Goal: Transaction & Acquisition: Purchase product/service

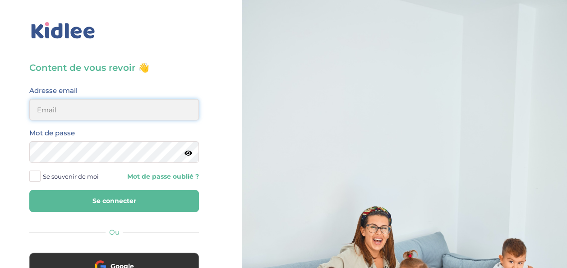
click at [119, 115] on input "email" at bounding box center [114, 110] width 170 height 22
type input "yigitilyasoglu@gmail.com"
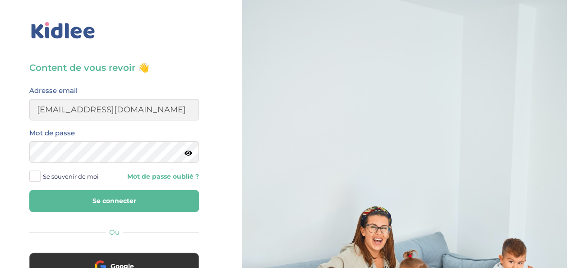
click at [115, 139] on div "Mot de passe" at bounding box center [114, 145] width 170 height 36
click at [29, 190] on button "Se connecter" at bounding box center [114, 201] width 170 height 22
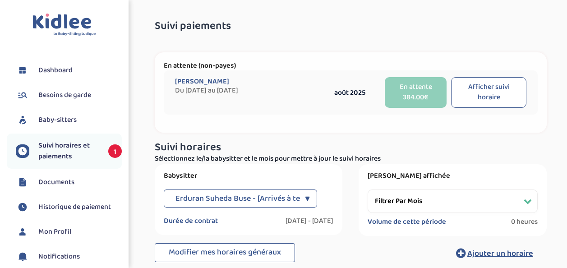
select select "[DATE]"
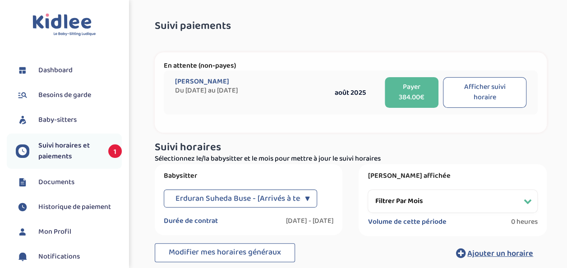
click at [71, 156] on span "Suivi horaires et paiements" at bounding box center [68, 151] width 61 height 22
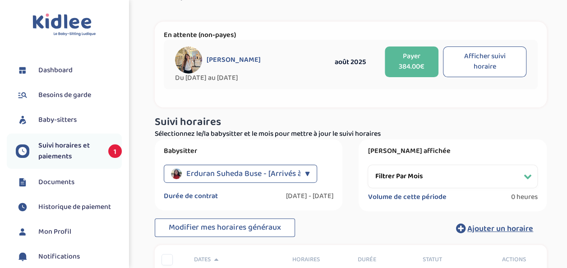
scroll to position [45, 0]
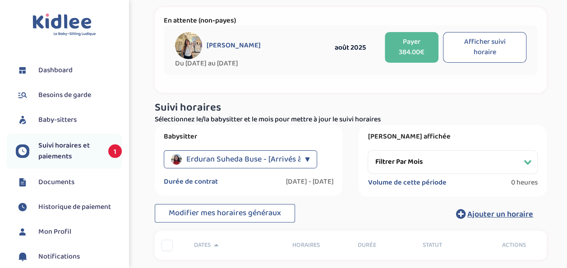
click at [495, 54] on button "Afficher suivi horaire" at bounding box center [484, 47] width 83 height 31
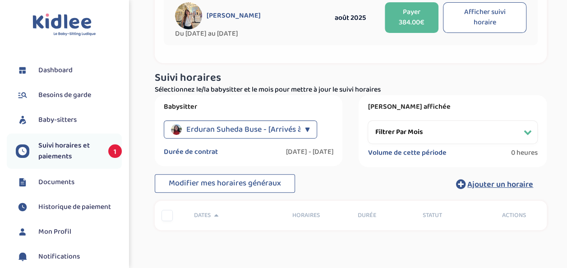
select select "août 2025"
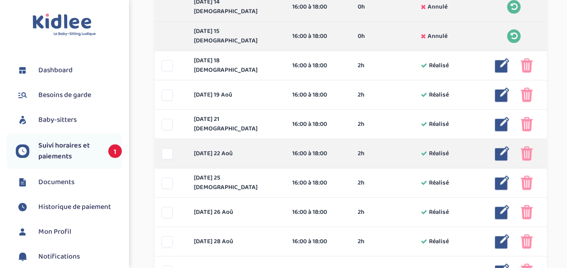
scroll to position [479, 0]
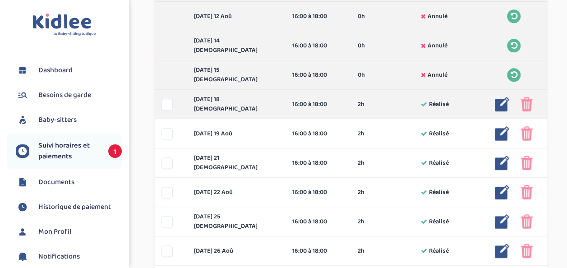
click at [526, 106] on img at bounding box center [526, 104] width 12 height 14
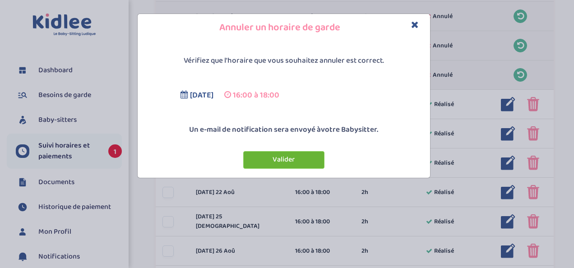
click at [261, 161] on button "Valider" at bounding box center [283, 160] width 81 height 18
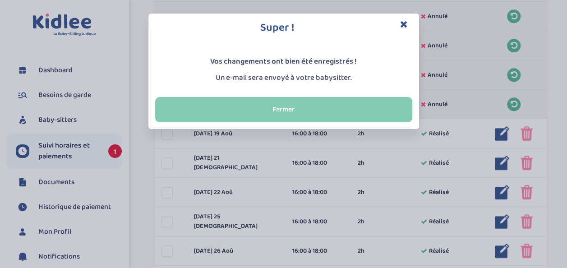
click at [262, 115] on button "Fermer" at bounding box center [283, 109] width 257 height 25
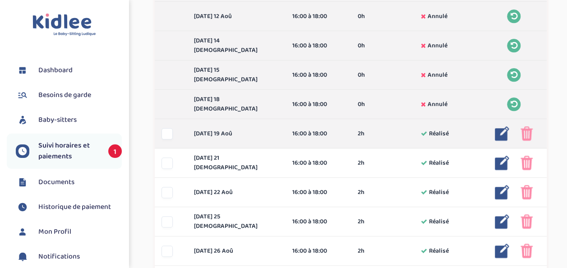
click at [531, 127] on img at bounding box center [526, 133] width 12 height 14
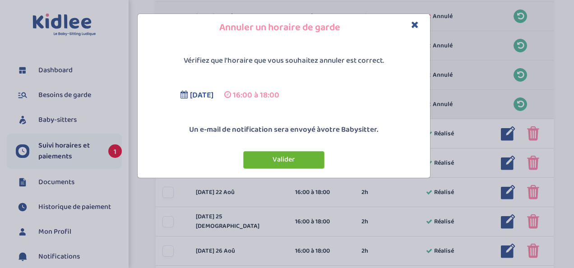
click at [257, 161] on button "Valider" at bounding box center [283, 160] width 81 height 18
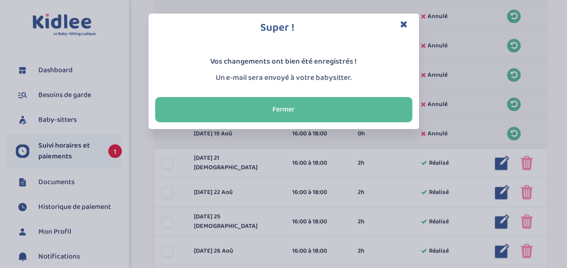
click at [402, 24] on icon "Close" at bounding box center [404, 23] width 8 height 9
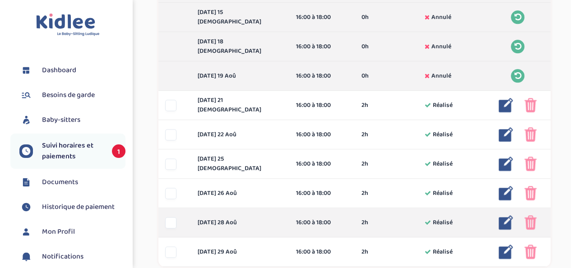
scroll to position [617, 0]
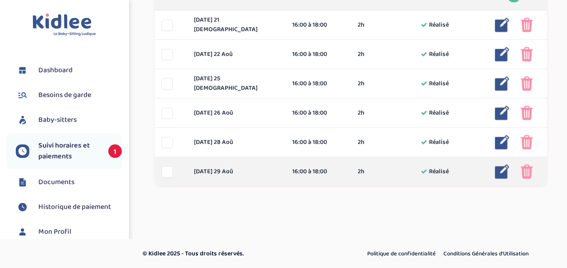
click at [505, 168] on img at bounding box center [502, 171] width 14 height 14
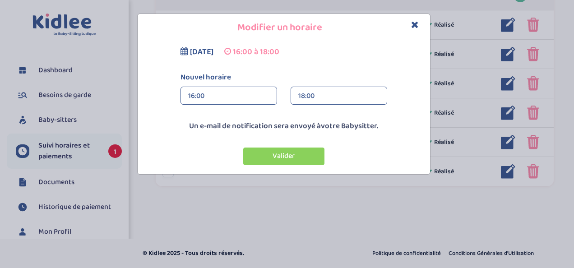
click at [250, 100] on div "16:00" at bounding box center [228, 96] width 81 height 18
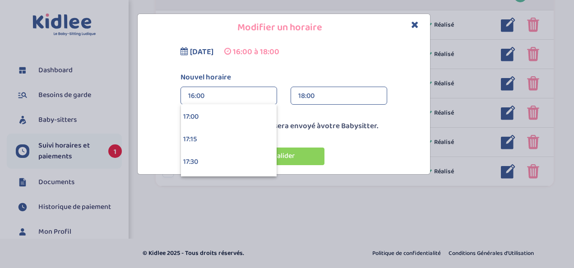
scroll to position [1574, 0]
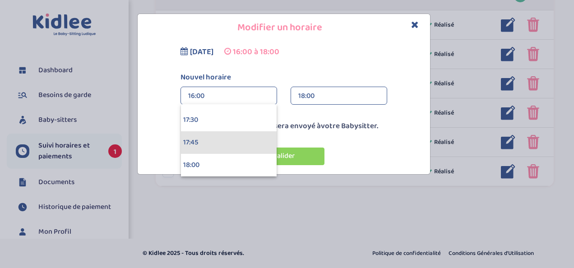
click at [204, 145] on div "17:45" at bounding box center [229, 142] width 96 height 23
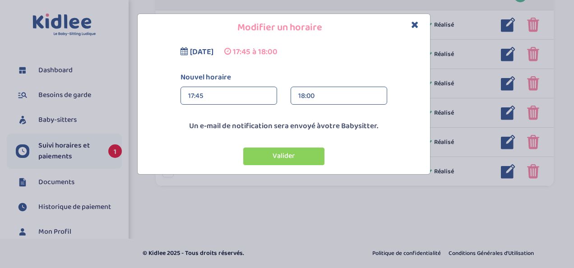
click at [319, 97] on div "18:00" at bounding box center [338, 96] width 81 height 18
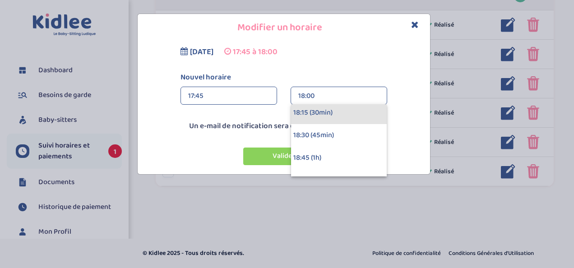
scroll to position [45, 0]
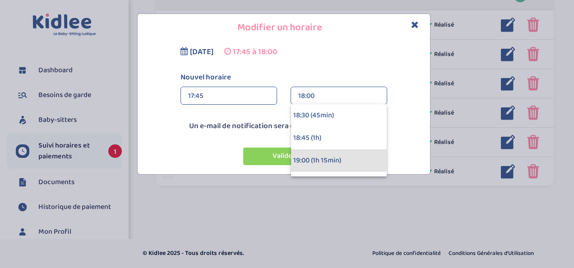
click at [305, 154] on div "19:00 (1h 15min)" at bounding box center [339, 160] width 96 height 23
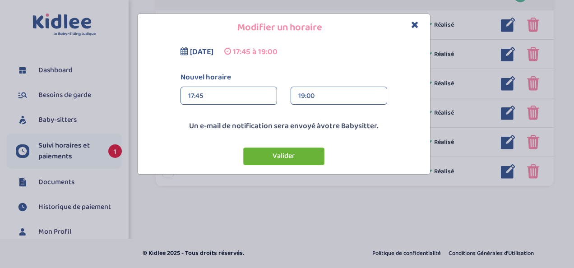
click at [285, 154] on button "Valider" at bounding box center [283, 156] width 81 height 18
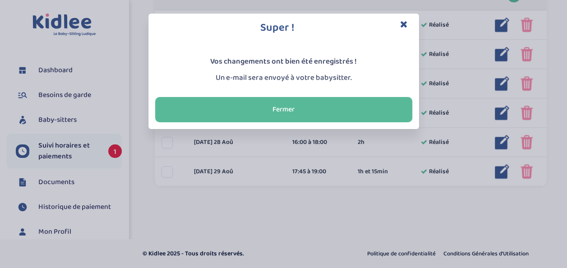
click at [403, 26] on icon "Close" at bounding box center [404, 23] width 8 height 9
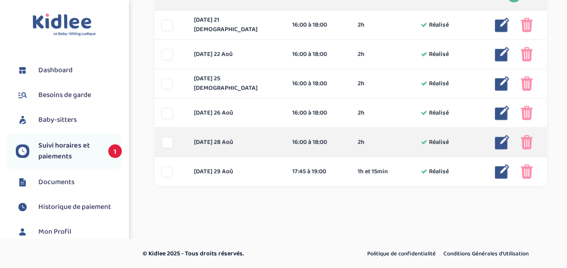
click at [500, 147] on img at bounding box center [502, 142] width 14 height 14
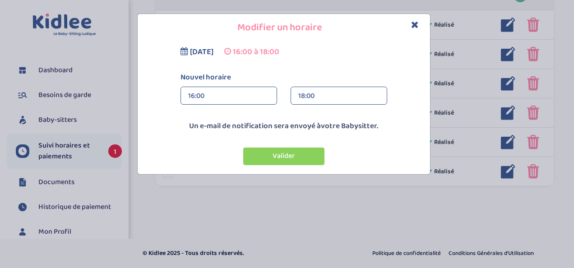
click at [252, 101] on div "16:00" at bounding box center [228, 96] width 81 height 18
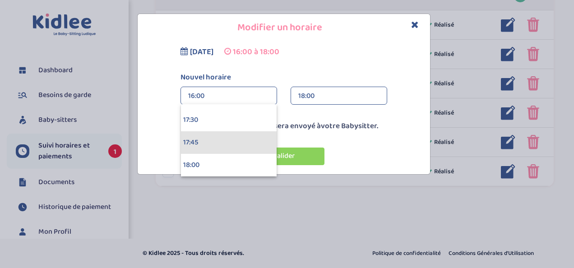
click at [210, 143] on div "17:45" at bounding box center [229, 142] width 96 height 23
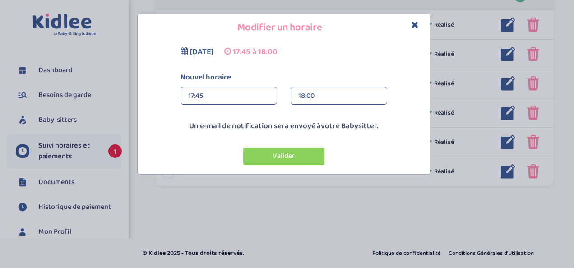
click at [314, 96] on div "18:00" at bounding box center [338, 96] width 81 height 18
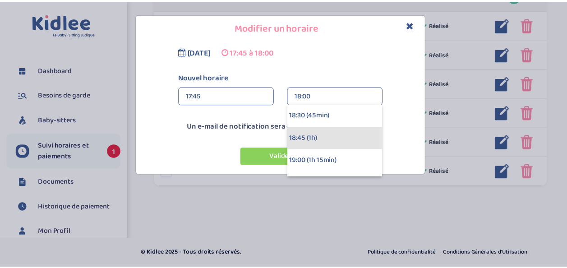
scroll to position [90, 0]
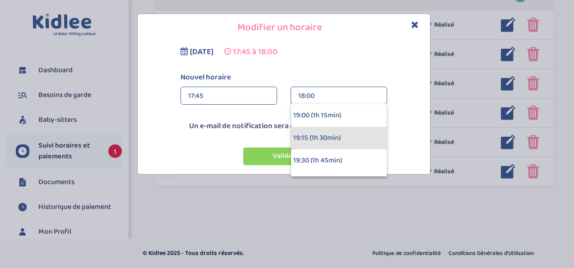
click at [311, 134] on div "19:15 (1h 30min)" at bounding box center [339, 138] width 96 height 23
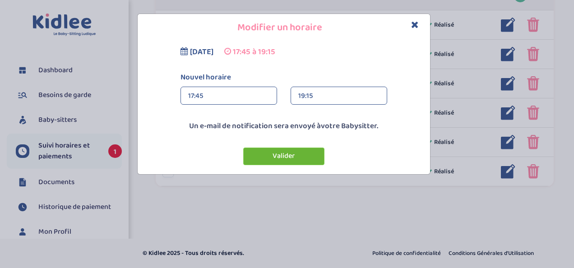
click at [275, 157] on button "Valider" at bounding box center [283, 156] width 81 height 18
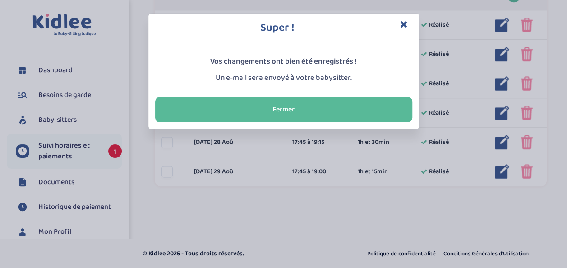
click at [404, 23] on icon "Close" at bounding box center [404, 23] width 8 height 9
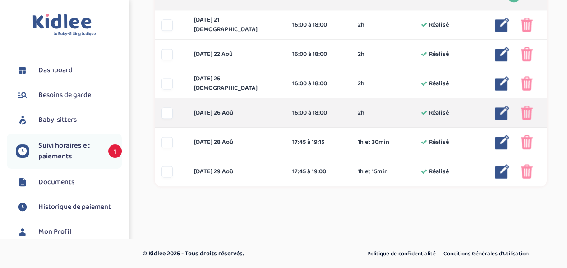
click at [499, 113] on img at bounding box center [502, 113] width 14 height 14
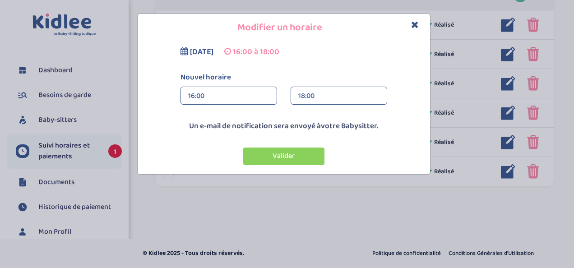
click at [244, 99] on div "16:00" at bounding box center [228, 96] width 81 height 18
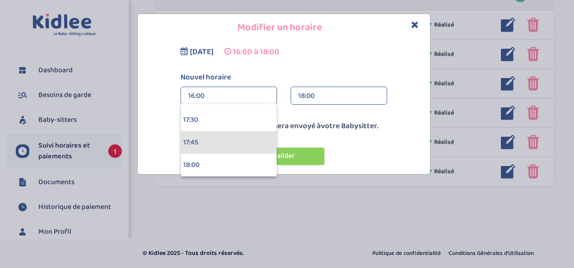
click at [243, 137] on div "17:45" at bounding box center [229, 142] width 96 height 23
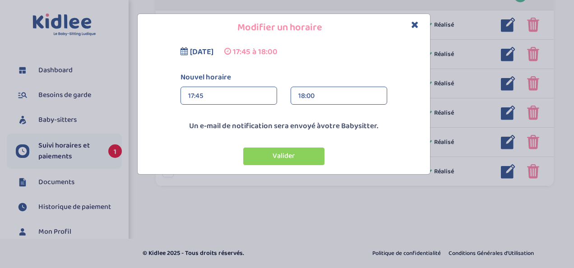
click at [350, 96] on div "18:00" at bounding box center [338, 96] width 81 height 18
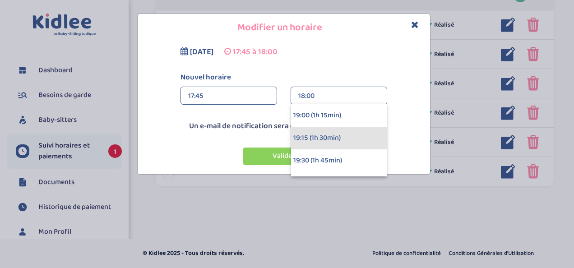
click at [303, 135] on div "19:15 (1h 30min)" at bounding box center [339, 138] width 96 height 23
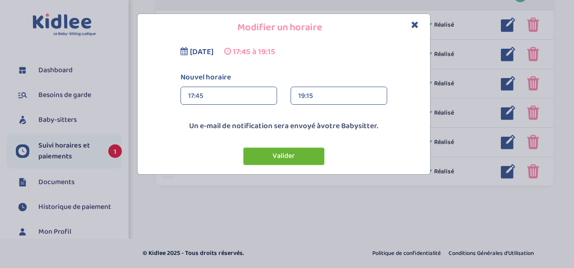
click at [300, 153] on button "Valider" at bounding box center [283, 156] width 81 height 18
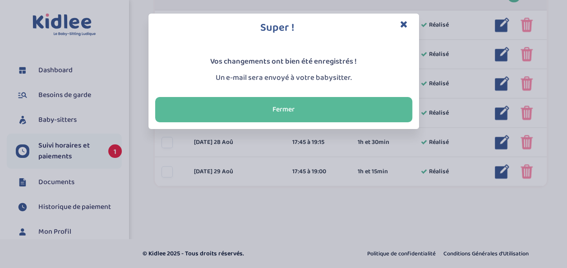
click at [402, 22] on icon "Close" at bounding box center [404, 23] width 8 height 9
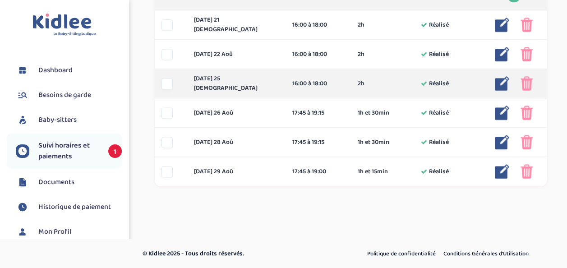
click at [499, 81] on img at bounding box center [502, 83] width 14 height 14
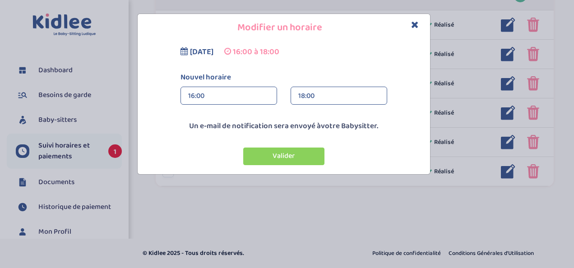
click at [204, 92] on div "16:00" at bounding box center [228, 96] width 81 height 18
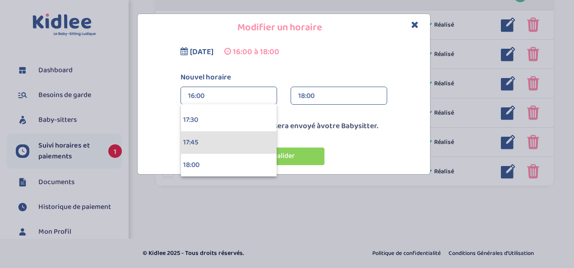
click at [186, 135] on div "17:45" at bounding box center [229, 142] width 96 height 23
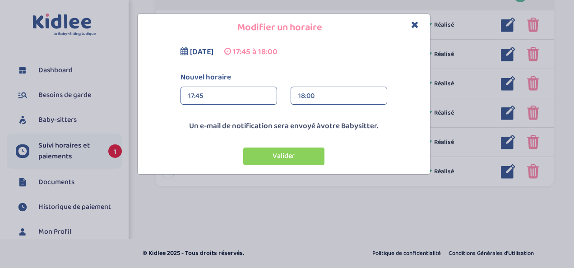
click at [347, 100] on div "18:00" at bounding box center [338, 96] width 81 height 18
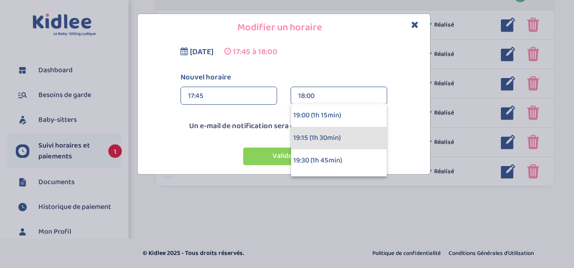
click at [298, 139] on div "19:15 (1h 30min)" at bounding box center [339, 138] width 96 height 23
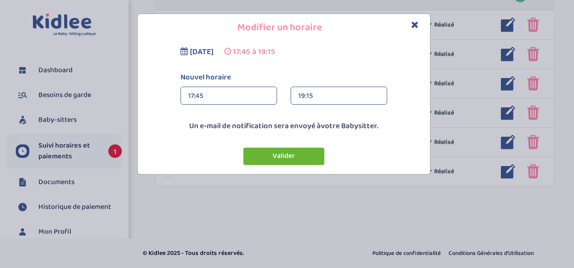
click at [289, 153] on button "Valider" at bounding box center [283, 156] width 81 height 18
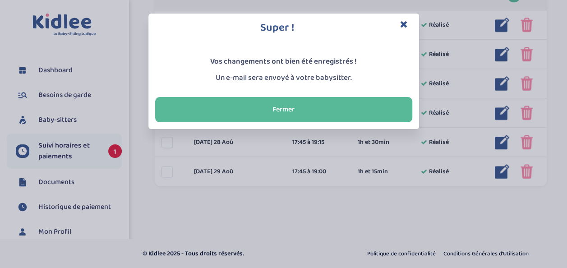
click at [402, 20] on icon "Close" at bounding box center [404, 23] width 8 height 9
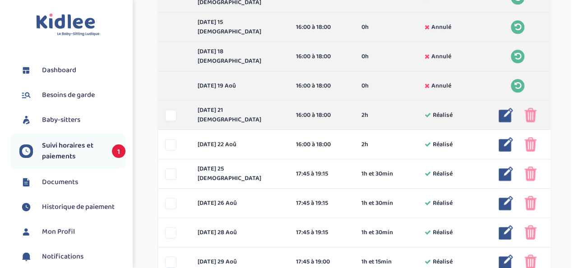
scroll to position [572, 0]
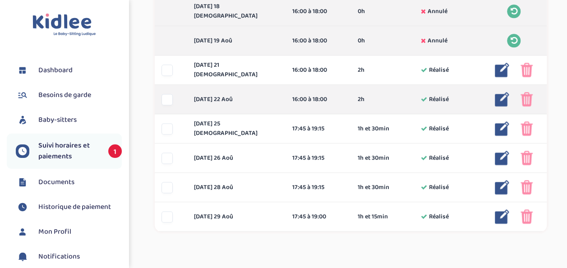
click at [524, 97] on img at bounding box center [526, 99] width 12 height 14
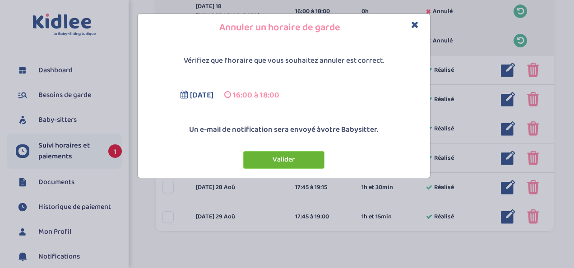
click at [286, 160] on button "Valider" at bounding box center [283, 160] width 81 height 18
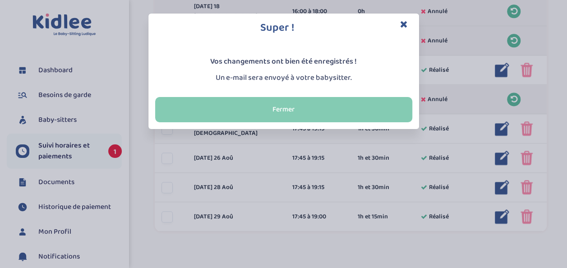
click at [317, 114] on button "Fermer" at bounding box center [283, 109] width 257 height 25
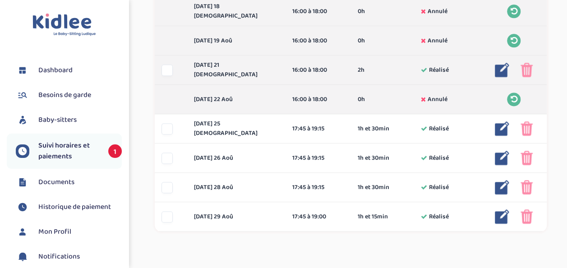
click at [528, 74] on img at bounding box center [526, 70] width 12 height 14
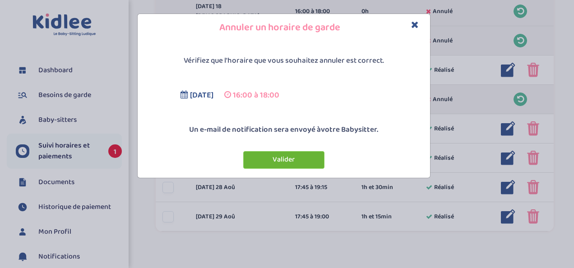
click at [289, 155] on button "Valider" at bounding box center [283, 160] width 81 height 18
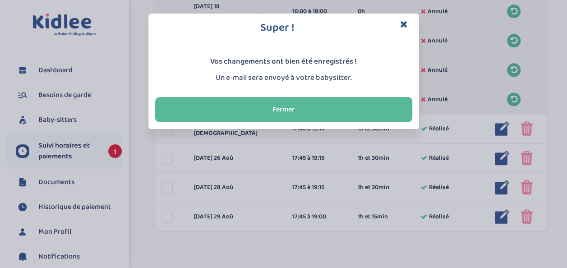
click at [405, 23] on icon "Close" at bounding box center [404, 23] width 8 height 9
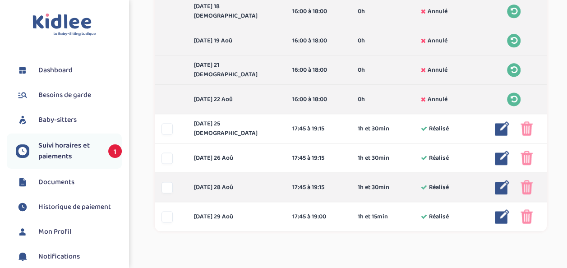
click at [499, 186] on img at bounding box center [502, 187] width 14 height 14
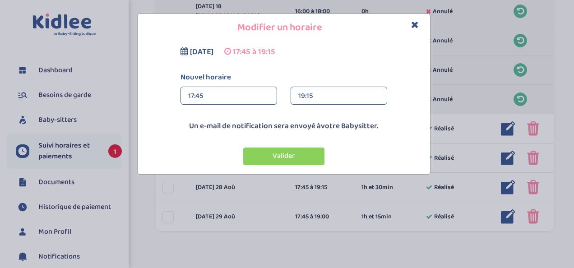
click at [334, 93] on div "19:15" at bounding box center [338, 96] width 81 height 18
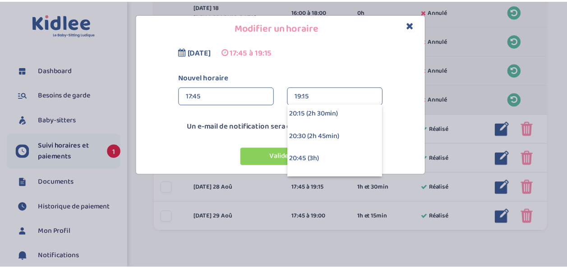
scroll to position [225, 0]
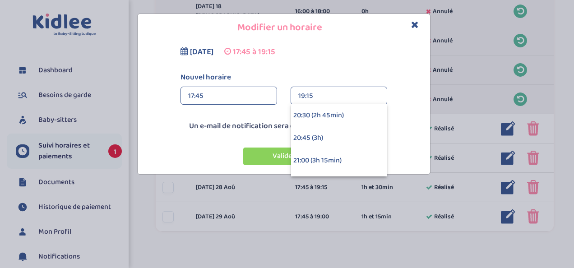
click at [329, 135] on div "20:45 (3h)" at bounding box center [339, 138] width 96 height 23
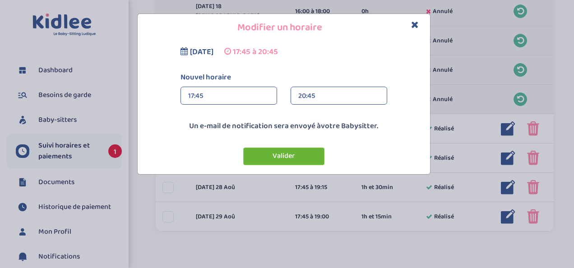
click at [285, 157] on button "Valider" at bounding box center [283, 156] width 81 height 18
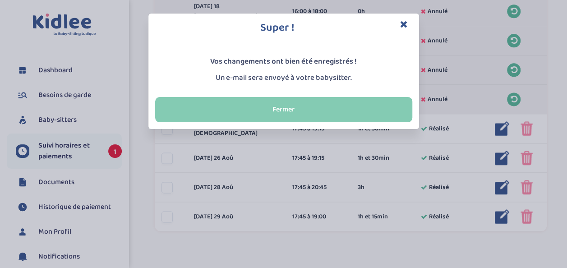
click at [285, 111] on button "Fermer" at bounding box center [283, 109] width 257 height 25
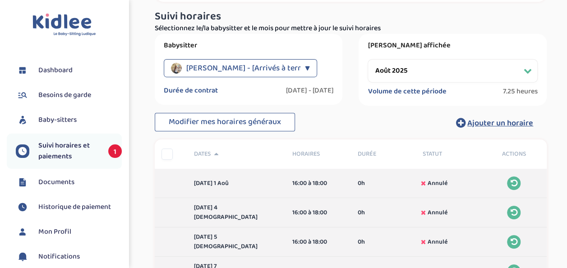
scroll to position [45, 0]
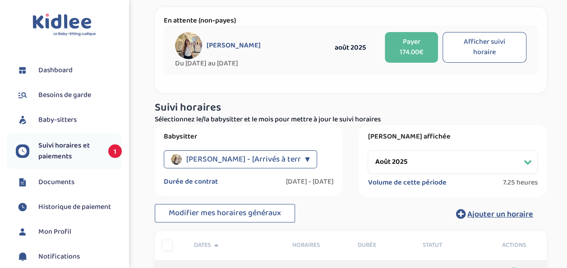
click at [418, 50] on button "Payer 174.00€" at bounding box center [411, 47] width 53 height 31
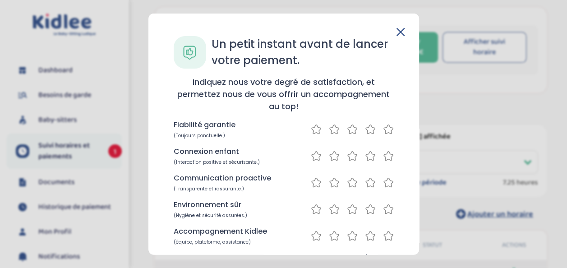
click at [418, 50] on div "En attente (non-payes) Kahraman Ayse Du 2025-03-17 au 2025-08-30 août 2025 Paye…" at bounding box center [351, 45] width 392 height 95
click at [386, 129] on icon at bounding box center [388, 129] width 11 height 11
click at [384, 154] on icon at bounding box center [388, 155] width 11 height 11
click at [384, 185] on icon at bounding box center [388, 182] width 11 height 11
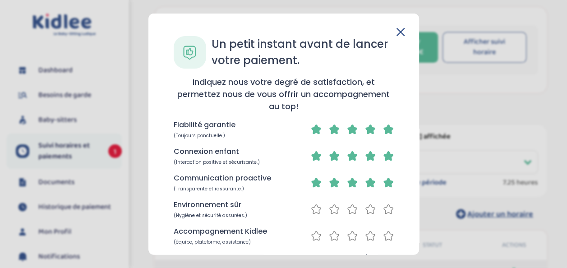
click at [386, 204] on icon at bounding box center [388, 208] width 11 height 11
click at [390, 236] on icon at bounding box center [388, 235] width 11 height 11
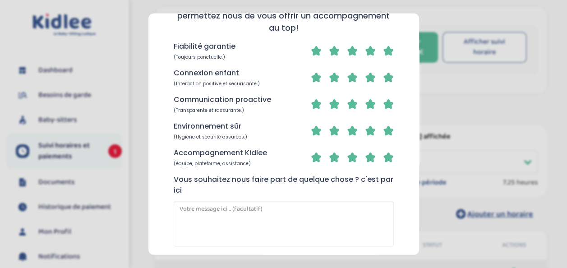
scroll to position [121, 0]
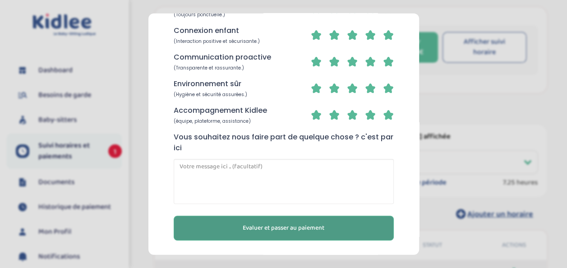
click at [357, 221] on button "Evaluer et passer au paiement" at bounding box center [284, 228] width 220 height 25
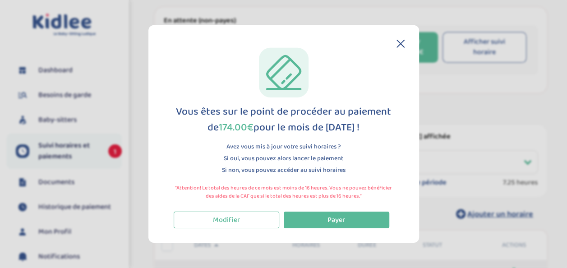
click at [357, 221] on button "Payer" at bounding box center [337, 219] width 106 height 17
